Goal: Communication & Community: Ask a question

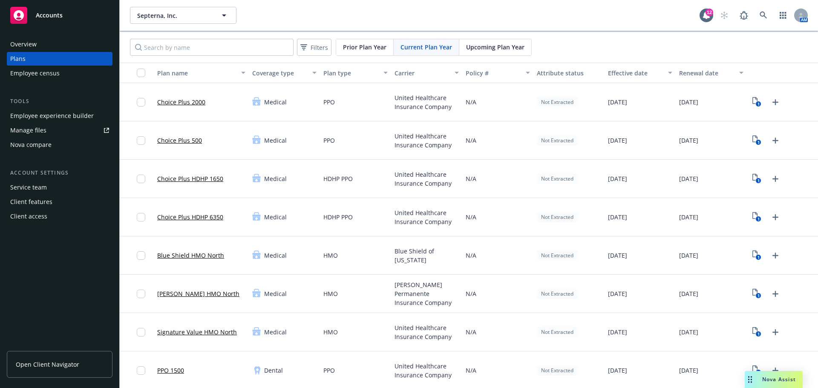
click at [49, 112] on div "Employee experience builder" at bounding box center [52, 116] width 84 height 14
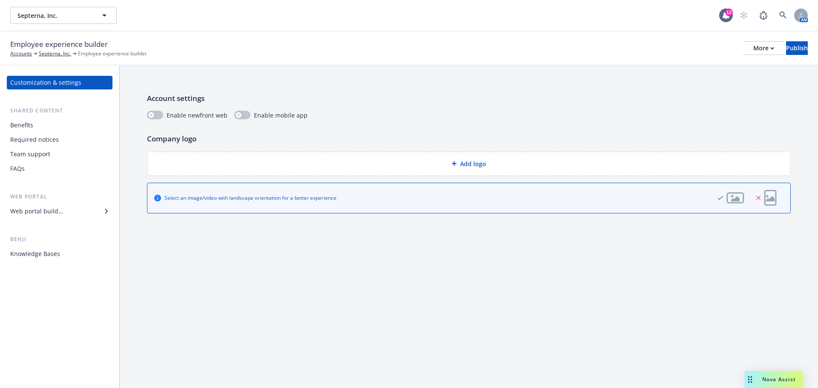
click at [46, 134] on div "Required notices" at bounding box center [34, 140] width 49 height 14
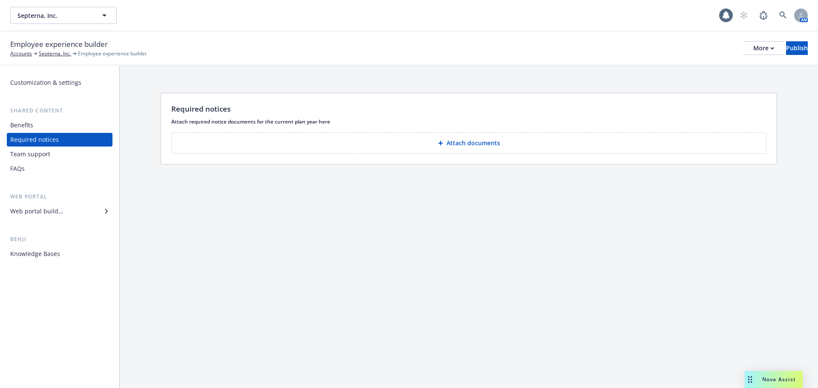
click at [35, 123] on div "Benefits" at bounding box center [59, 125] width 99 height 14
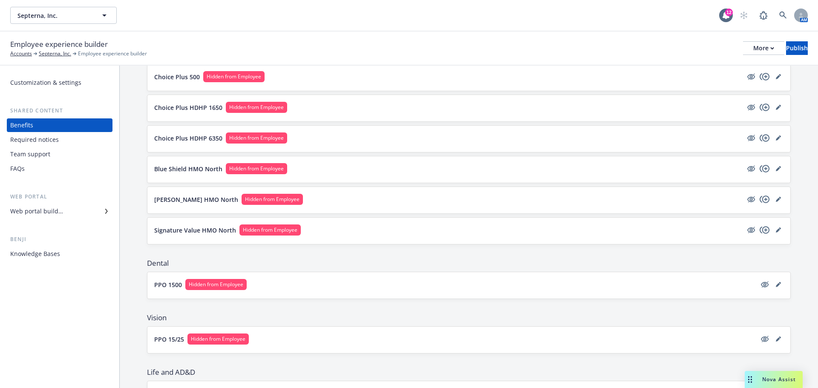
scroll to position [256, 0]
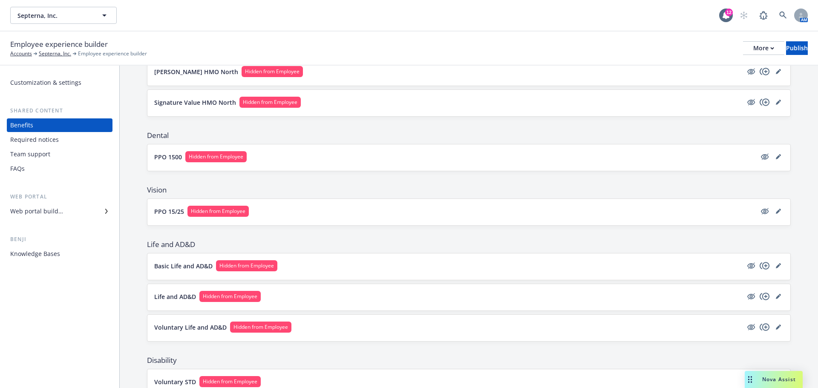
click at [57, 137] on div "Required notices" at bounding box center [59, 140] width 99 height 14
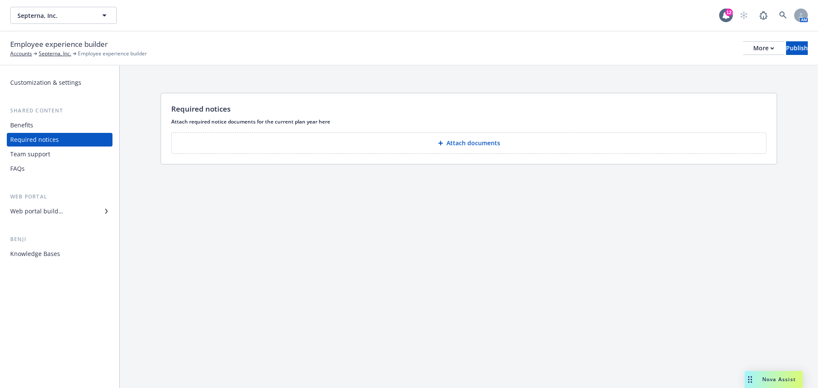
click at [54, 154] on div "Team support" at bounding box center [59, 154] width 99 height 14
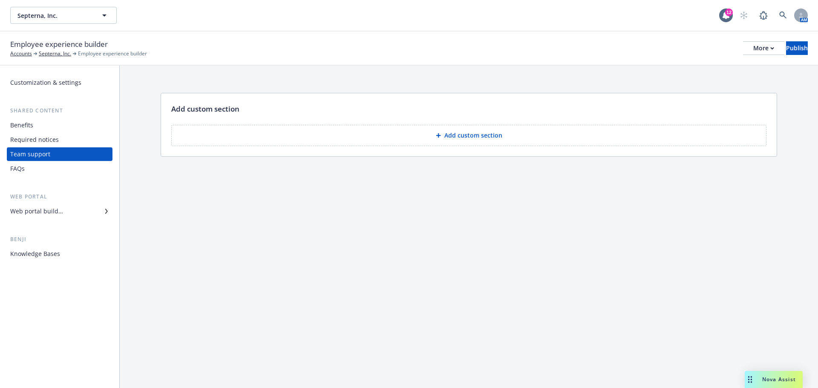
click at [37, 124] on div "Benefits" at bounding box center [59, 125] width 99 height 14
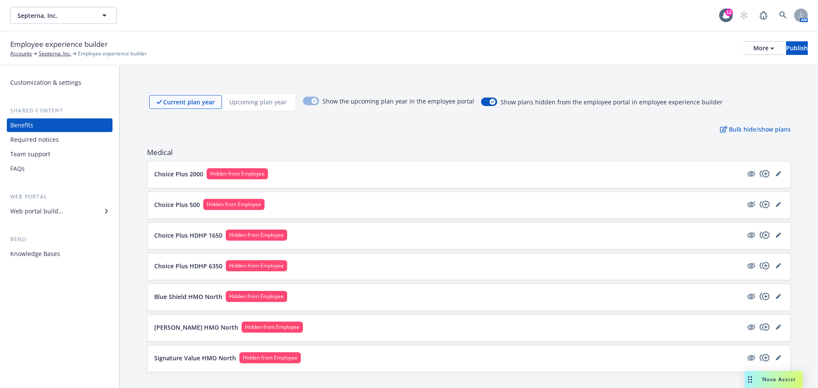
click at [38, 142] on div "Required notices" at bounding box center [34, 140] width 49 height 14
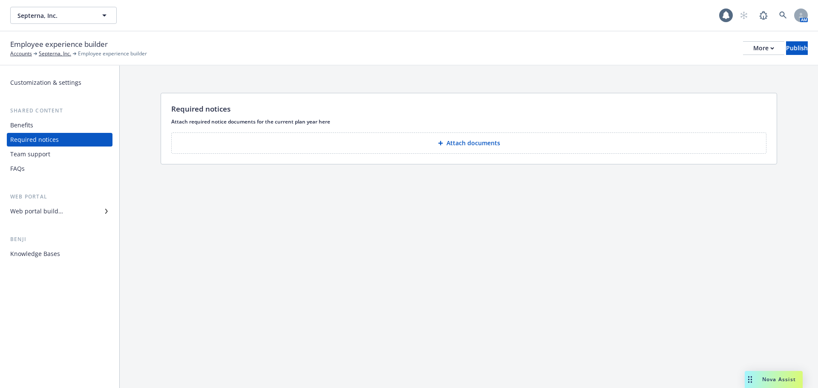
click at [44, 153] on div "Team support" at bounding box center [30, 154] width 40 height 14
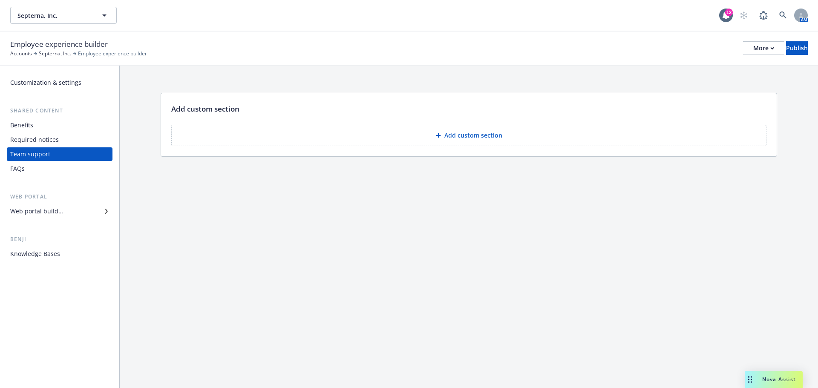
click at [44, 164] on div "FAQs" at bounding box center [59, 169] width 99 height 14
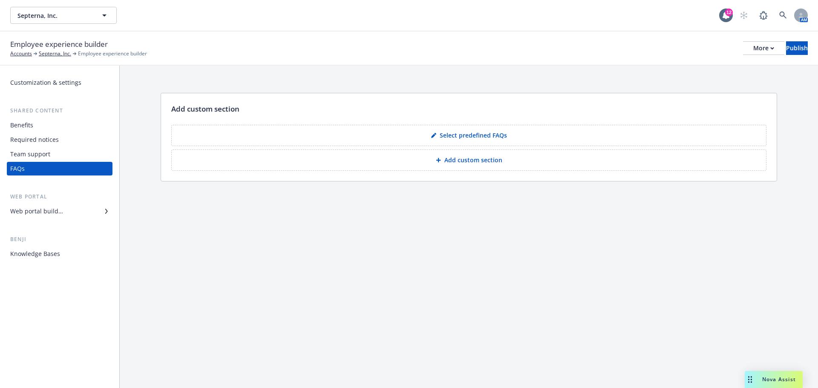
click at [40, 124] on div "Benefits" at bounding box center [59, 125] width 99 height 14
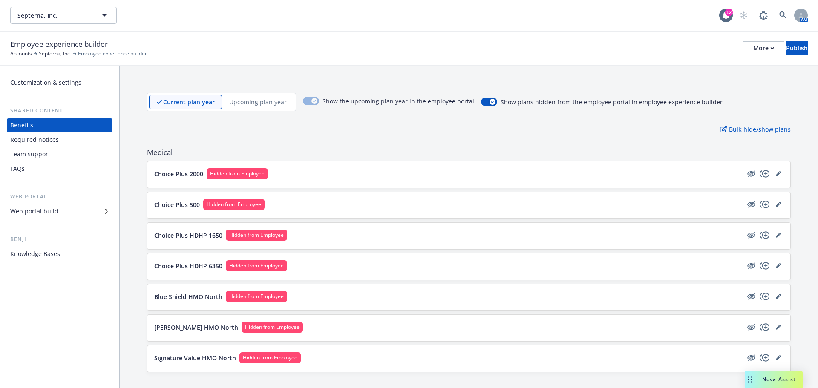
click at [320, 177] on button "Choice Plus 2000 Hidden from Employee" at bounding box center [448, 173] width 588 height 11
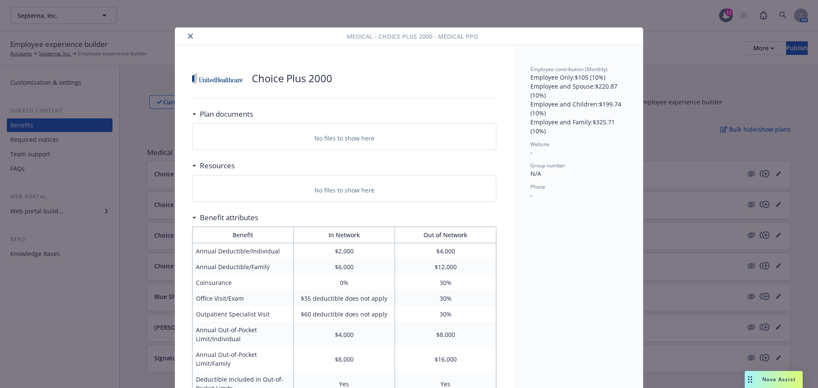
scroll to position [26, 0]
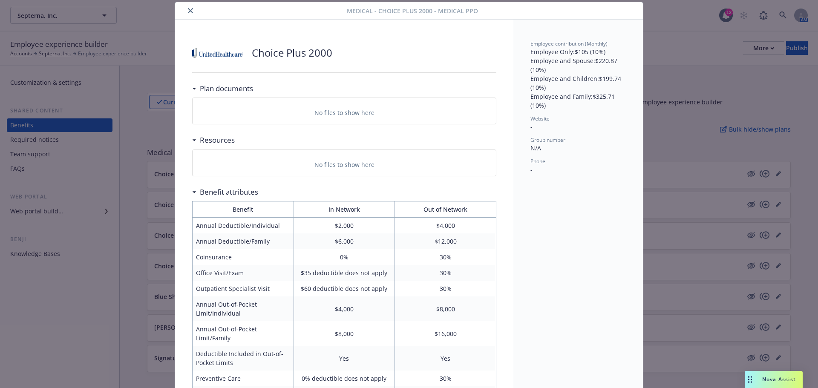
click at [188, 12] on icon "close" at bounding box center [190, 10] width 5 height 5
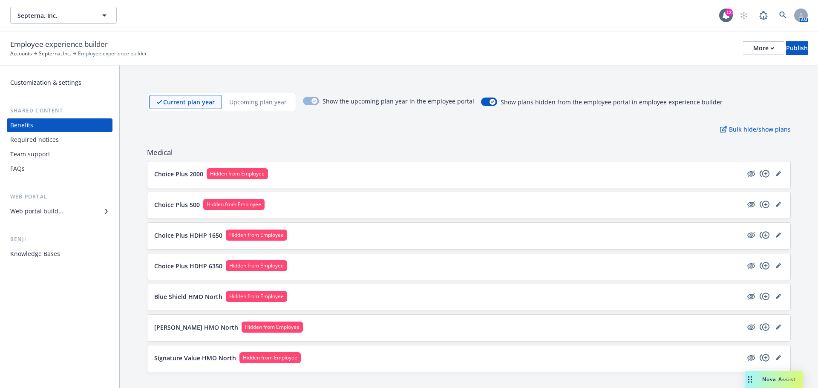
scroll to position [128, 0]
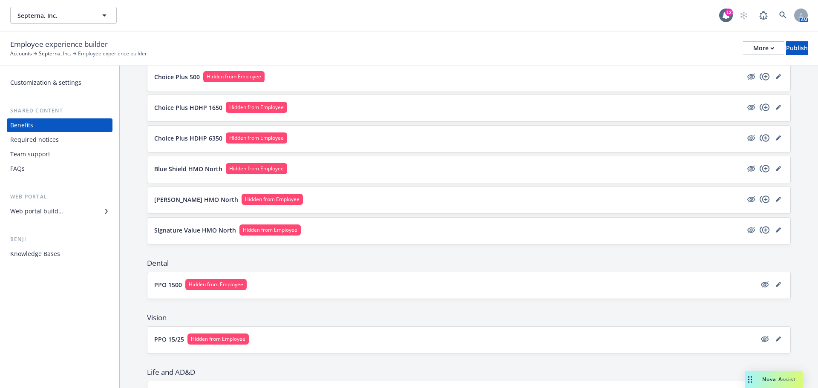
click at [50, 145] on div "Required notices" at bounding box center [34, 140] width 49 height 14
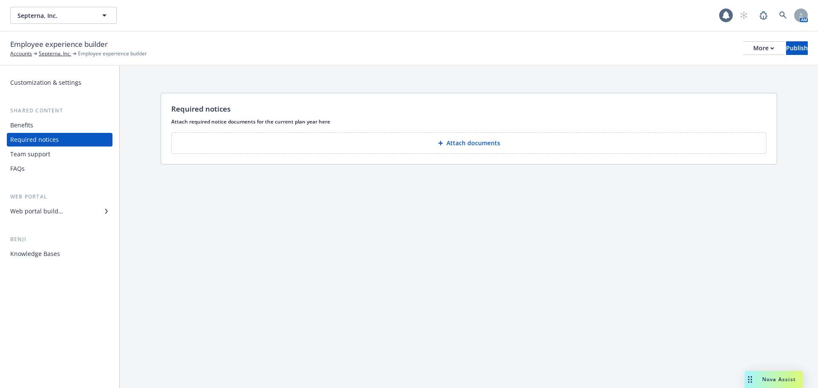
click at [50, 155] on div "Team support" at bounding box center [59, 154] width 99 height 14
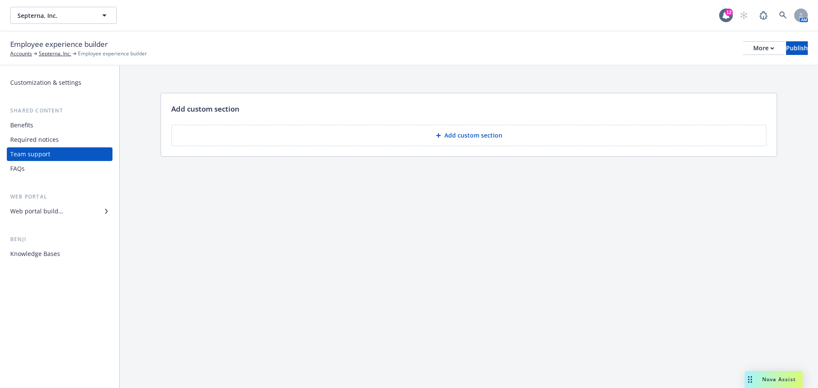
click at [46, 165] on div "FAQs" at bounding box center [59, 169] width 99 height 14
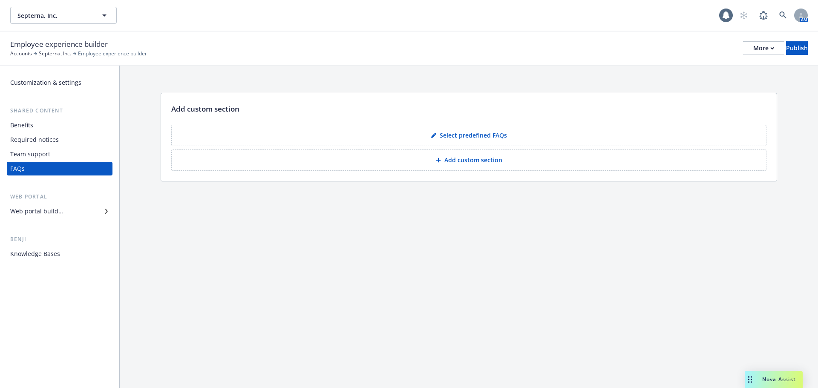
click at [42, 154] on div "Team support" at bounding box center [30, 154] width 40 height 14
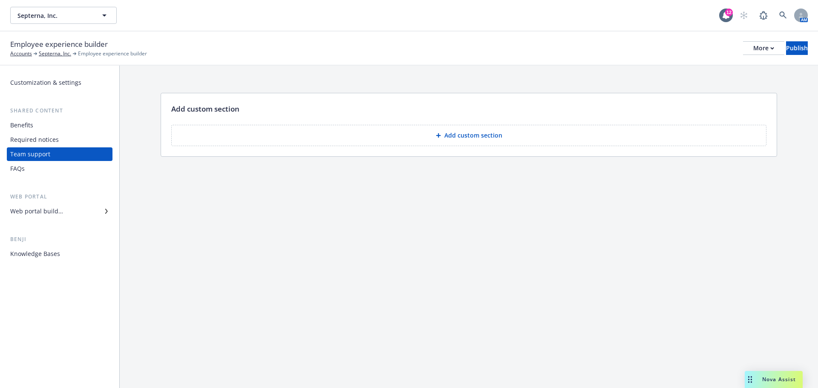
click at [40, 142] on div "Required notices" at bounding box center [34, 140] width 49 height 14
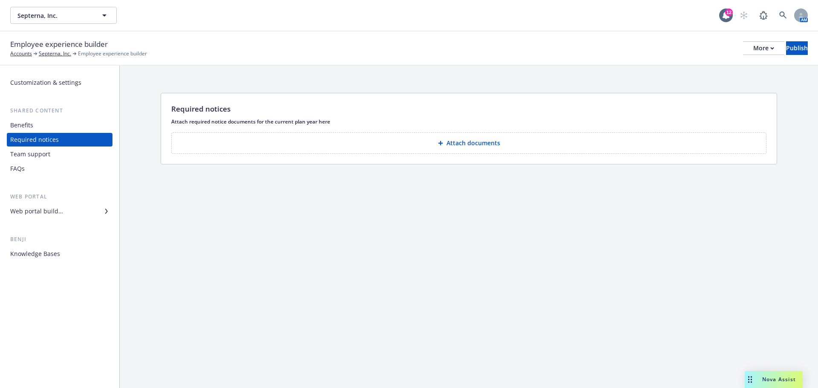
click at [39, 125] on div "Benefits" at bounding box center [59, 125] width 99 height 14
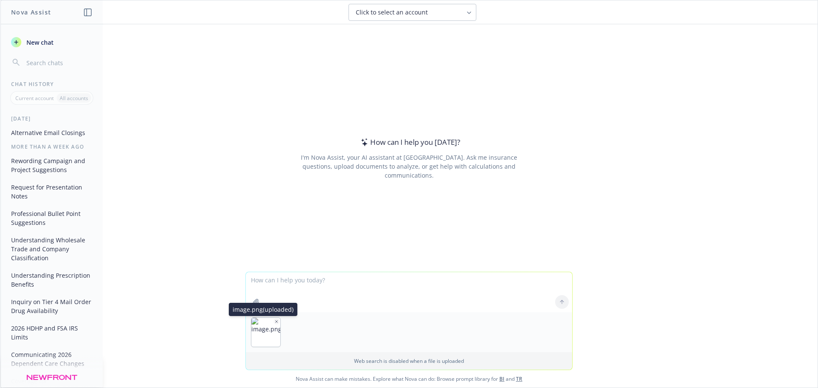
click at [275, 324] on button "button" at bounding box center [277, 322] width 6 height 6
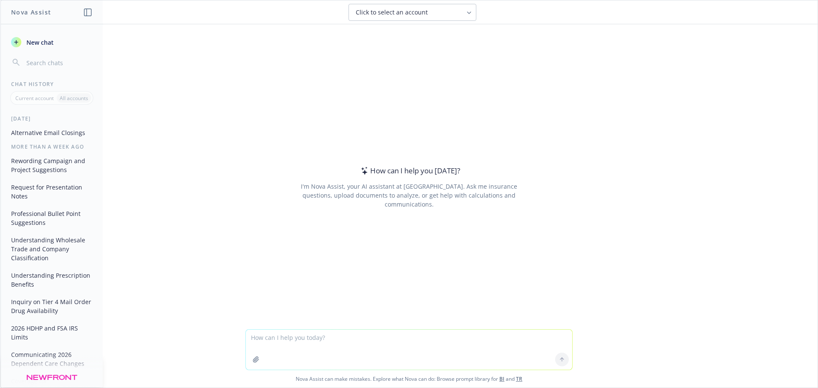
click at [292, 306] on div "How can I help you today? I'm Nova Assist, your AI assistant at Newfront. Ask m…" at bounding box center [408, 187] width 327 height 244
click at [309, 351] on textarea at bounding box center [409, 350] width 326 height 40
paste textarea "We’d like to share a preview of some of the exciting changes coming your way.B…"
type textarea "We’d like to share a preview of some of the exciting changes coming your way.B…"
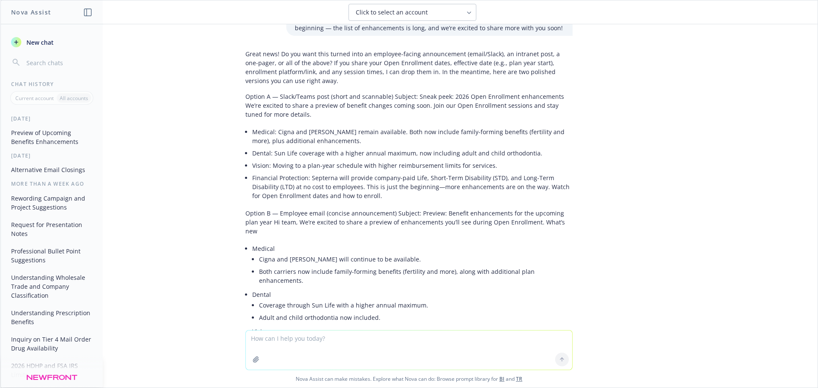
scroll to position [48, 0]
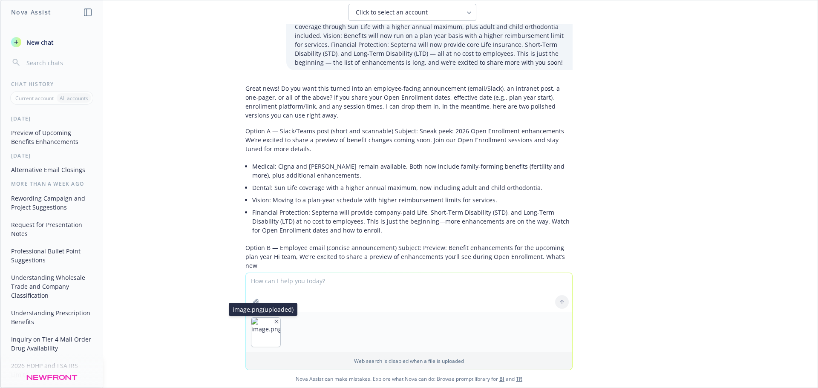
click at [274, 323] on button "button" at bounding box center [277, 322] width 6 height 6
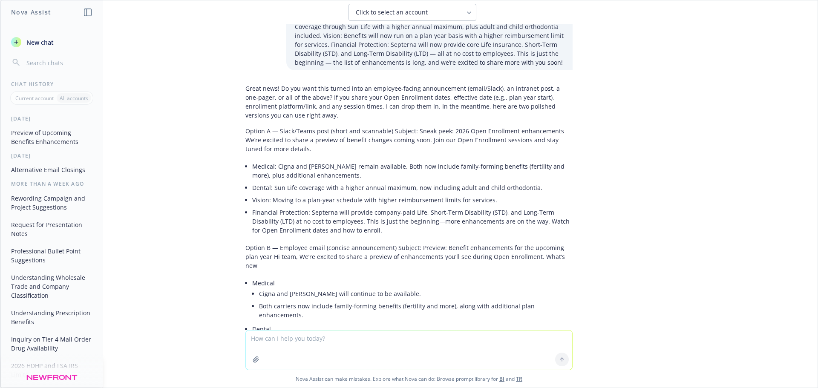
click at [295, 345] on textarea at bounding box center [409, 350] width 326 height 39
paste textarea "We will be moving from UHC to Cigna. Kaiser will continue to be available. Both…"
type textarea "We will be moving from UHC to Cigna. Kaiser will continue to be available. Both…"
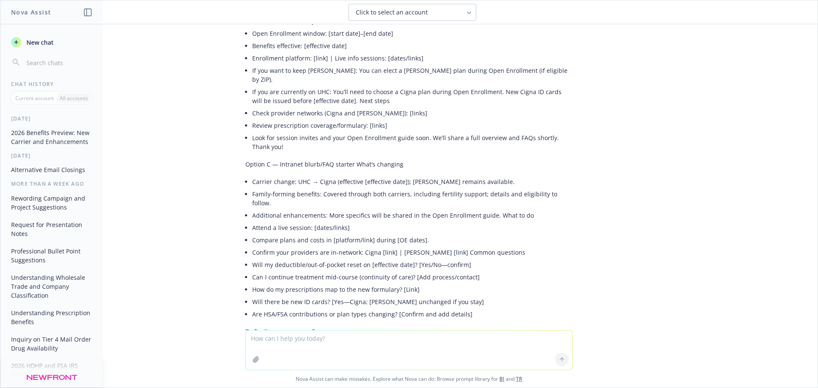
scroll to position [862, 0]
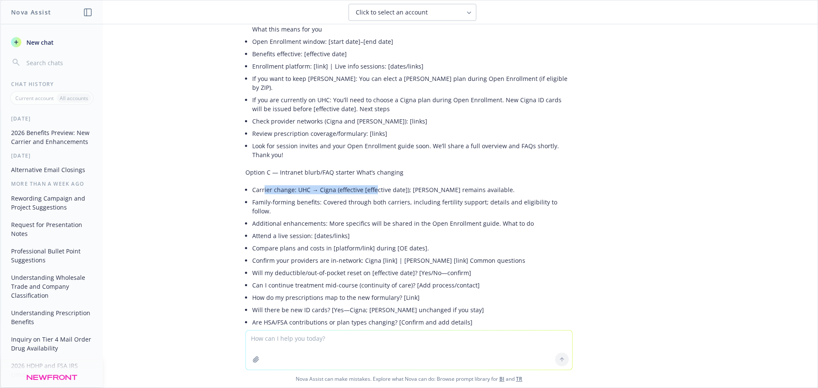
drag, startPoint x: 257, startPoint y: 137, endPoint x: 367, endPoint y: 140, distance: 110.4
click at [367, 184] on li "Carrier change: UHC → Cigna (effective [effective date]); Kaiser remains availa…" at bounding box center [412, 190] width 320 height 12
click at [373, 196] on li "Family-forming benefits: Covered through both carriers, including fertility sup…" at bounding box center [412, 206] width 320 height 21
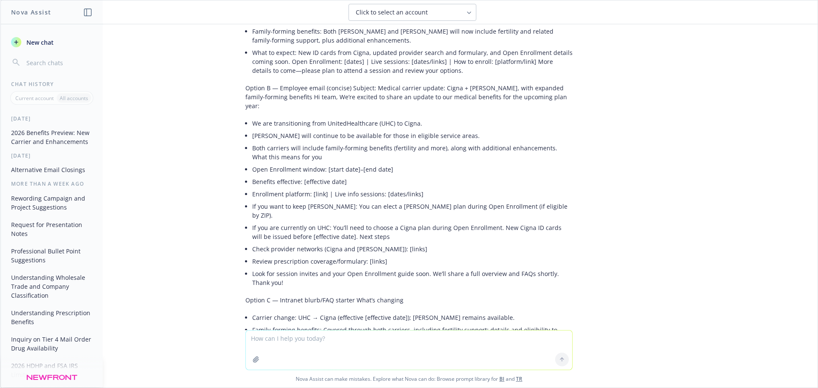
scroll to position [607, 0]
